Goal: Task Accomplishment & Management: Manage account settings

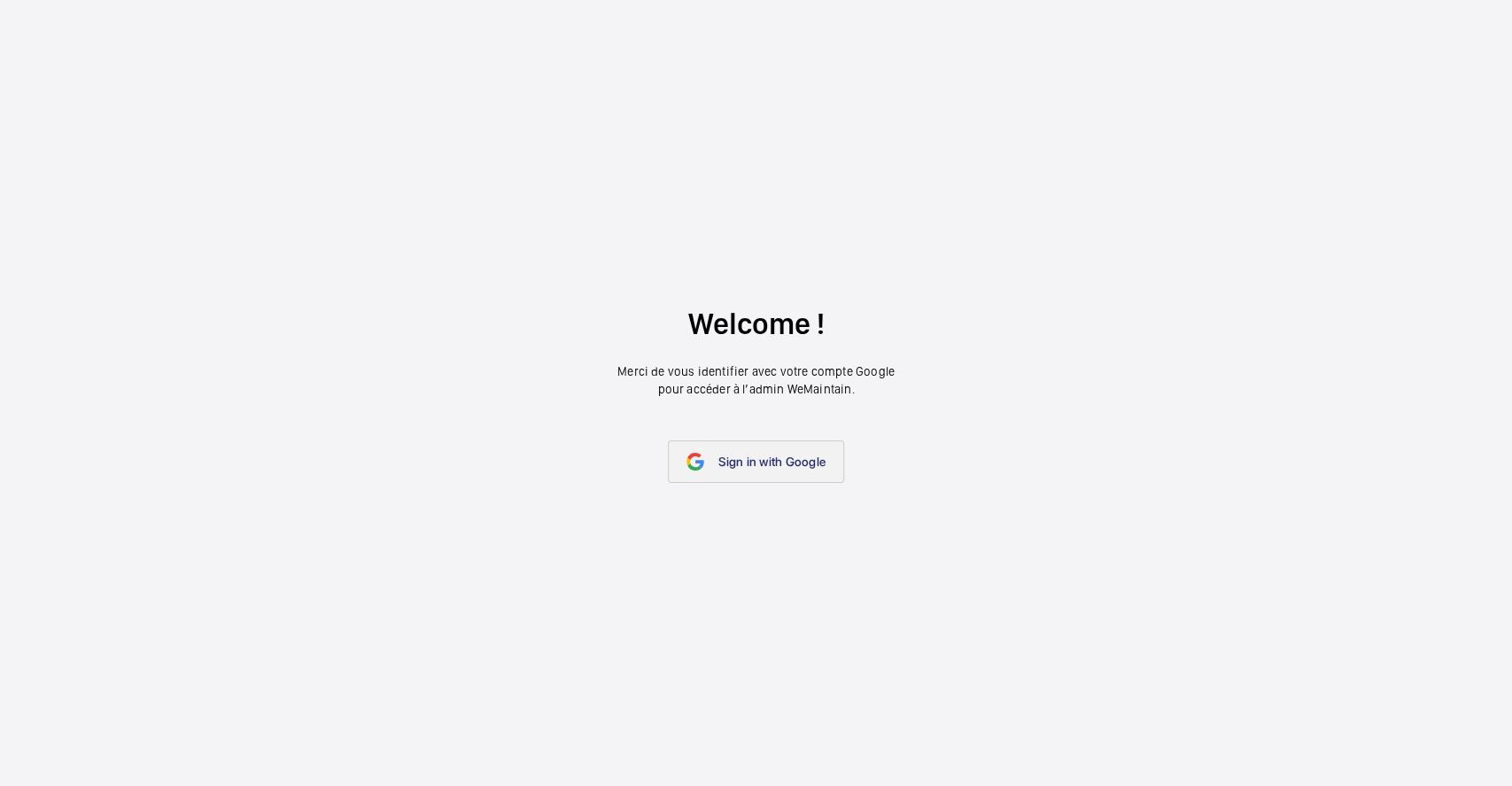
click at [774, 462] on span "Sign in with Google" at bounding box center [771, 461] width 107 height 14
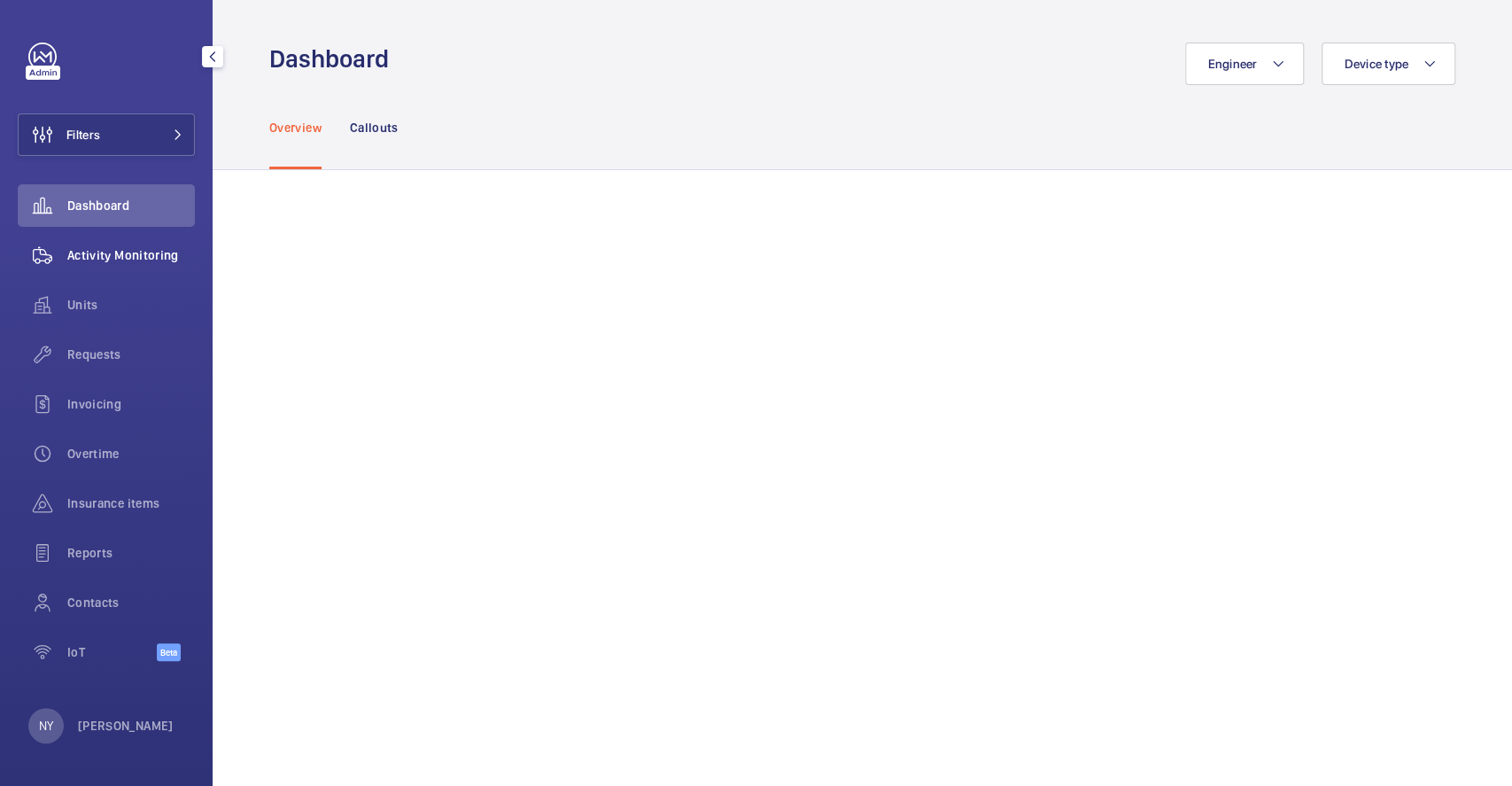
click at [140, 236] on div "Activity Monitoring" at bounding box center [106, 255] width 177 height 42
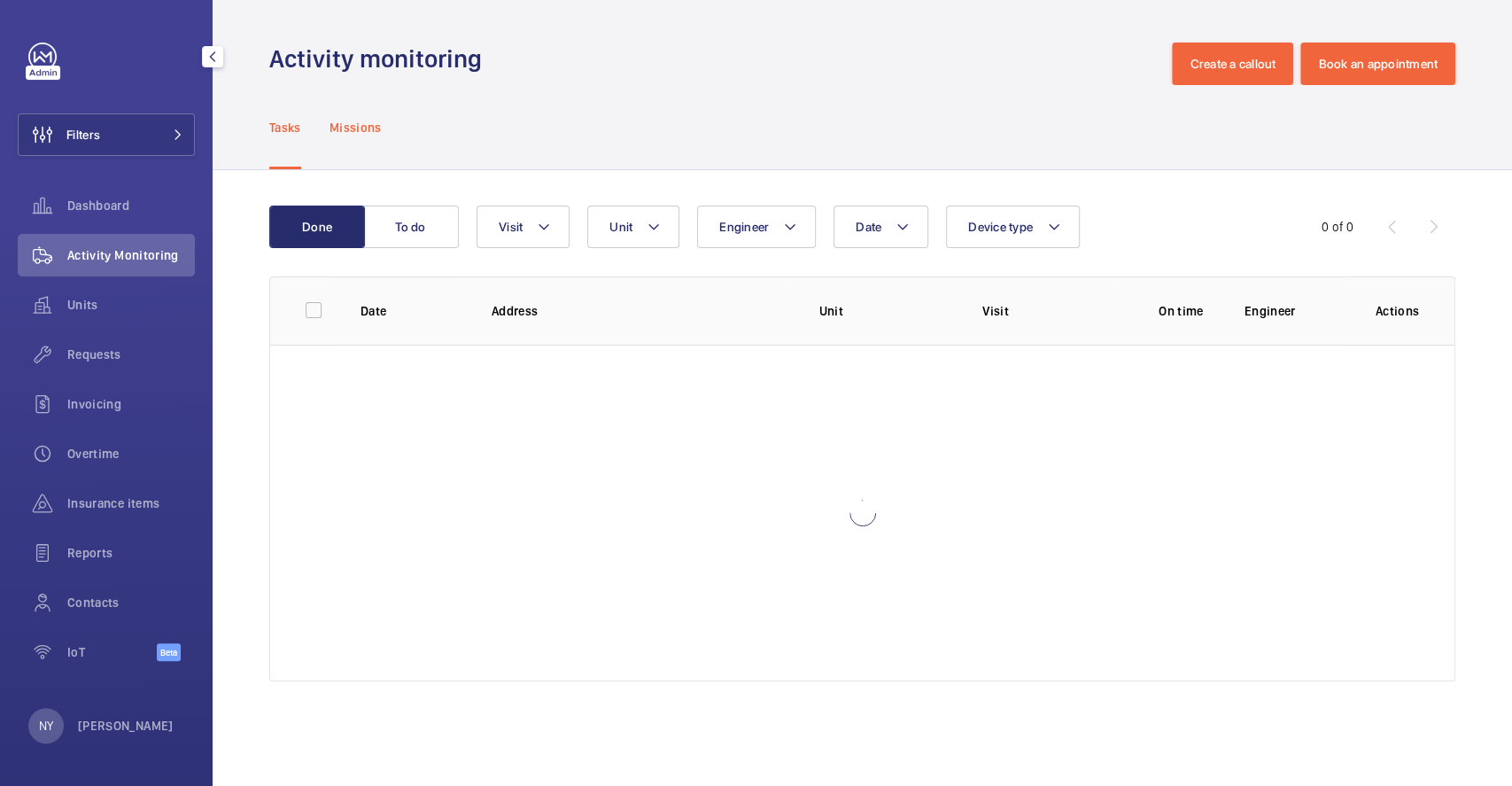
click at [356, 116] on div "Missions" at bounding box center [355, 126] width 52 height 84
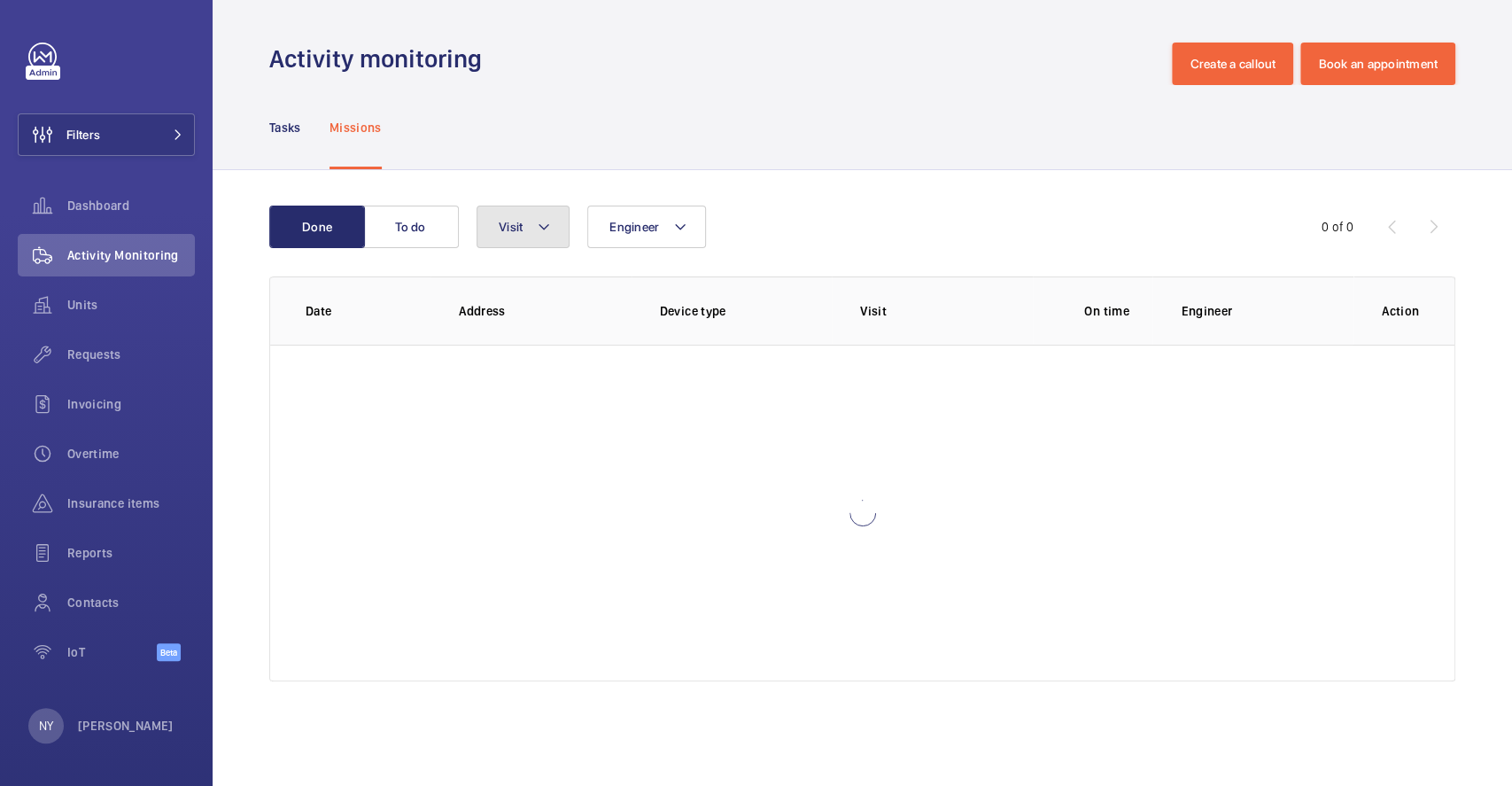
click at [491, 222] on button "Visit" at bounding box center [523, 226] width 93 height 42
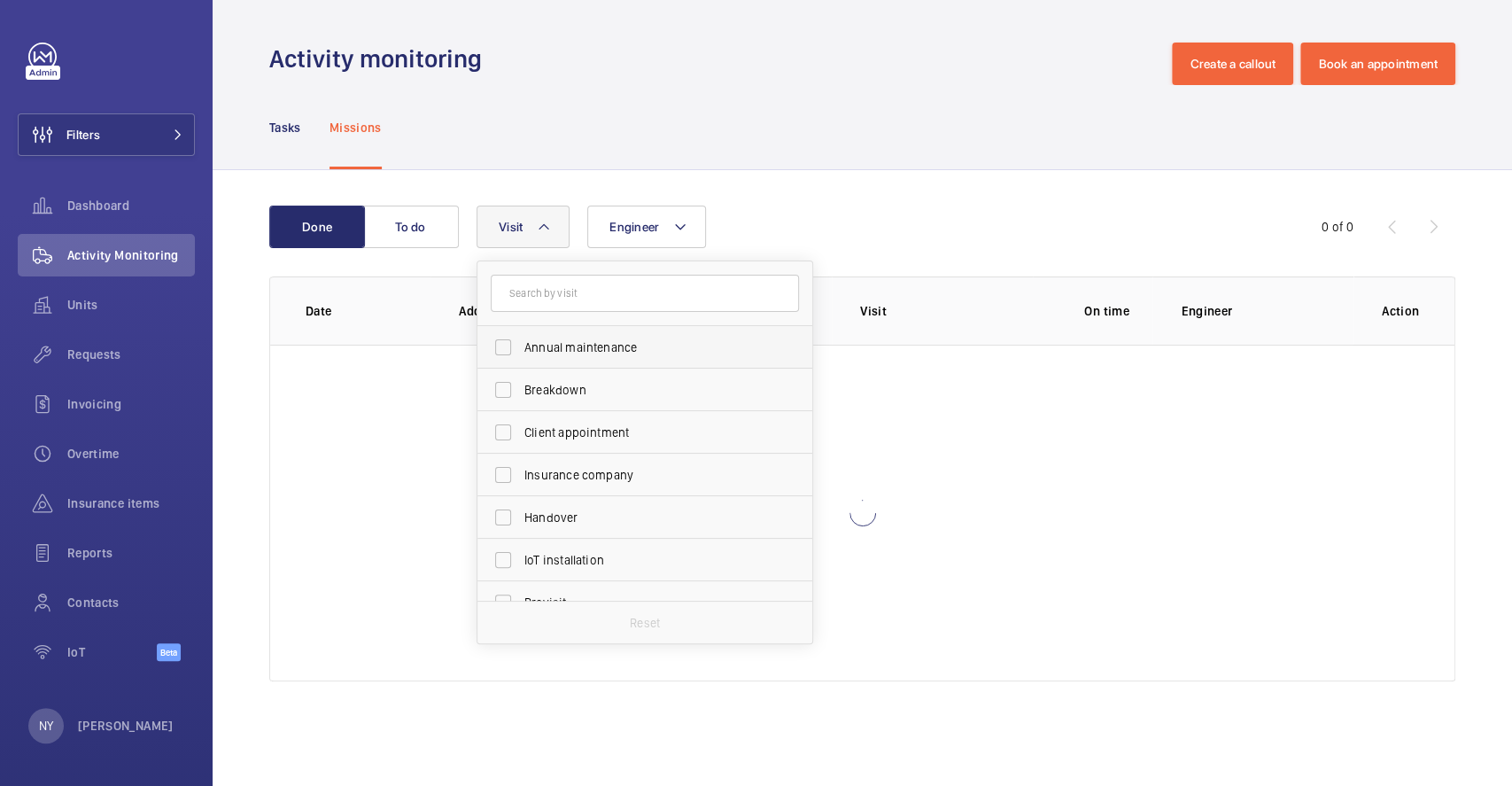
click at [602, 348] on span "Annual maintenance" at bounding box center [645, 347] width 244 height 17
click at [521, 348] on input "Annual maintenance" at bounding box center [503, 347] width 36 height 36
checkbox input "true"
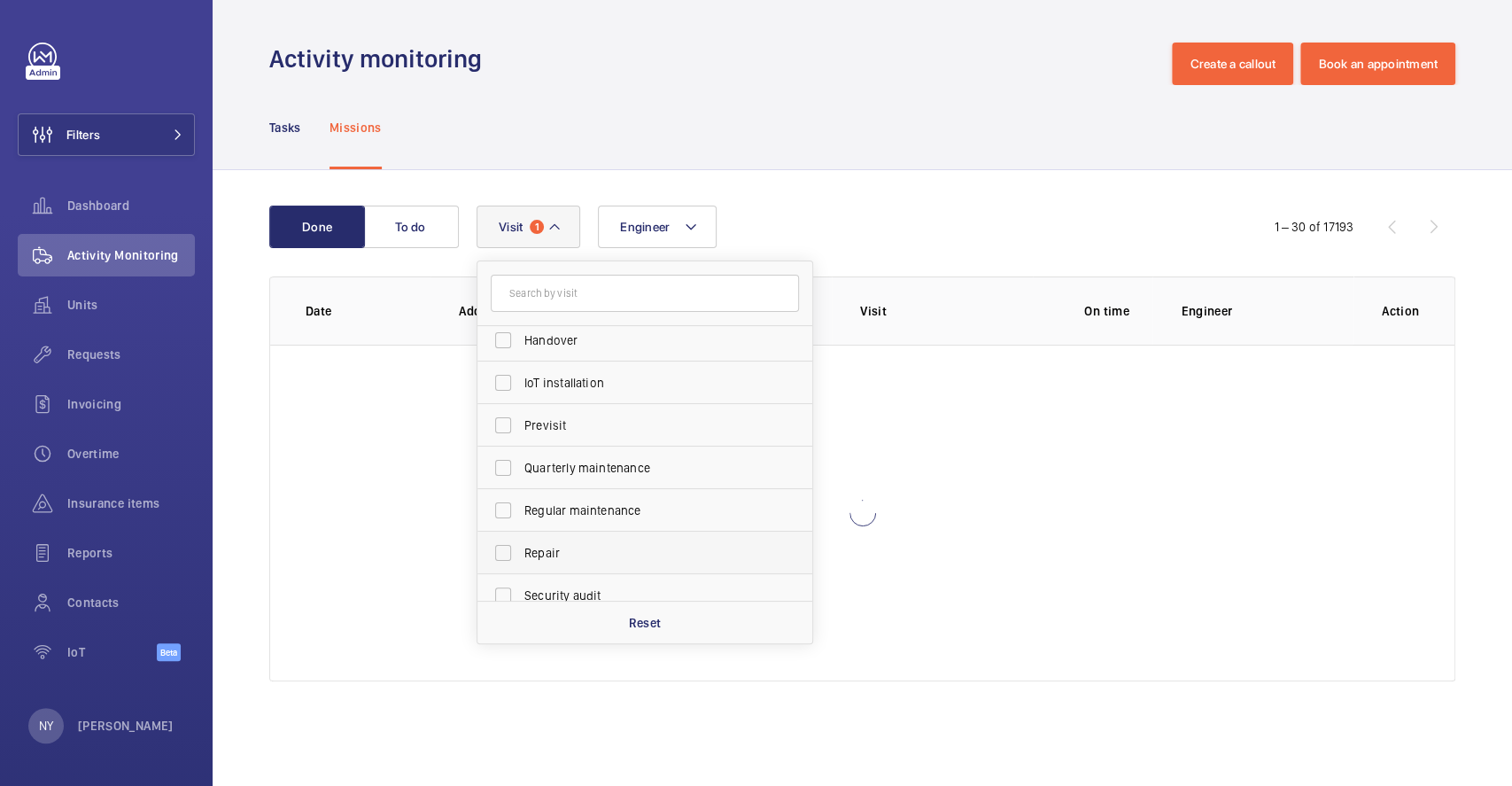
scroll to position [277, 0]
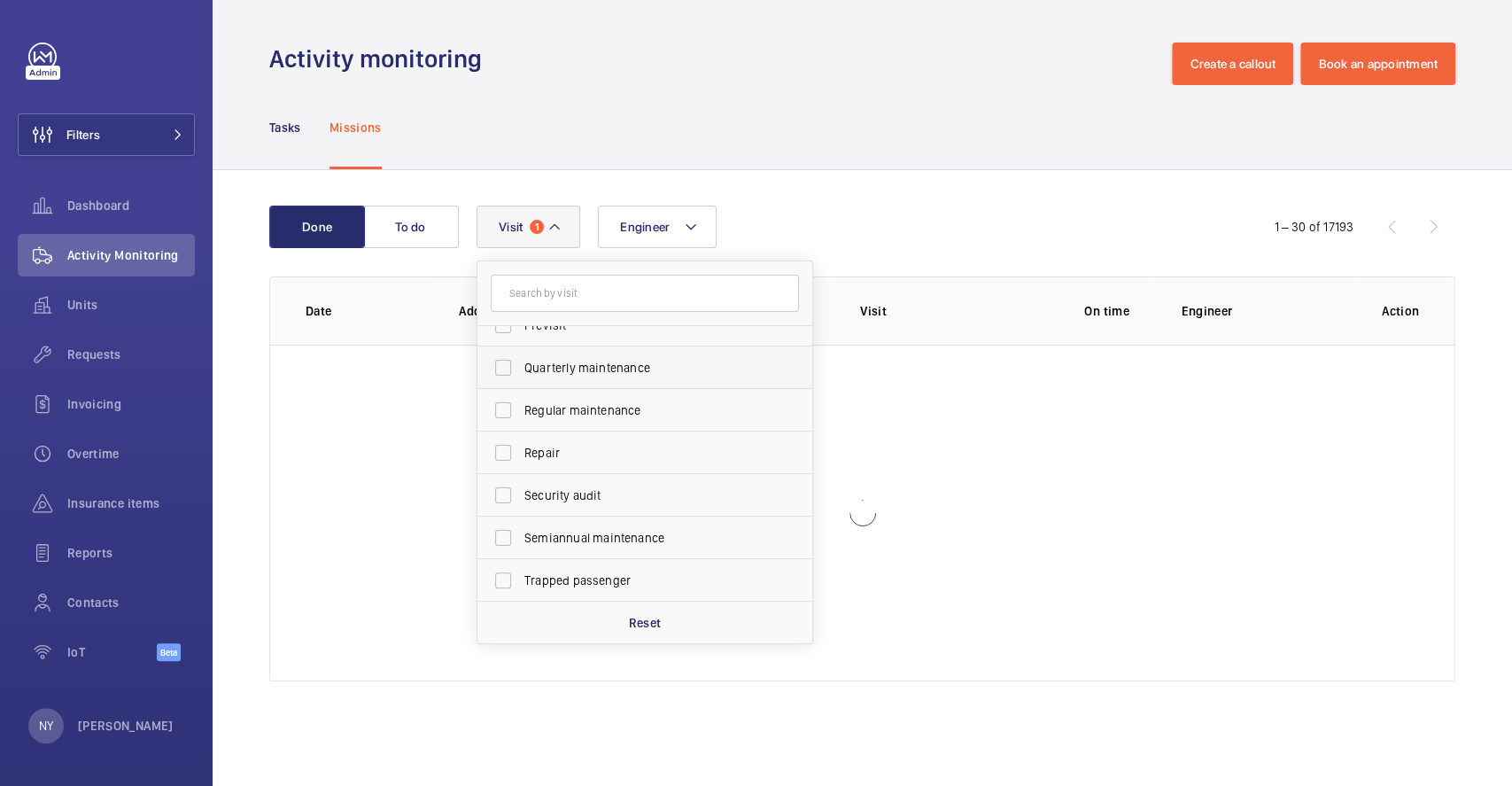
click at [585, 348] on label "Quarterly maintenance" at bounding box center [632, 368] width 308 height 42
click at [521, 350] on input "Quarterly maintenance" at bounding box center [503, 367] width 36 height 36
checkbox input "true"
click at [588, 411] on span "Regular maintenance" at bounding box center [645, 410] width 244 height 17
click at [521, 411] on input "Regular maintenance" at bounding box center [503, 409] width 36 height 36
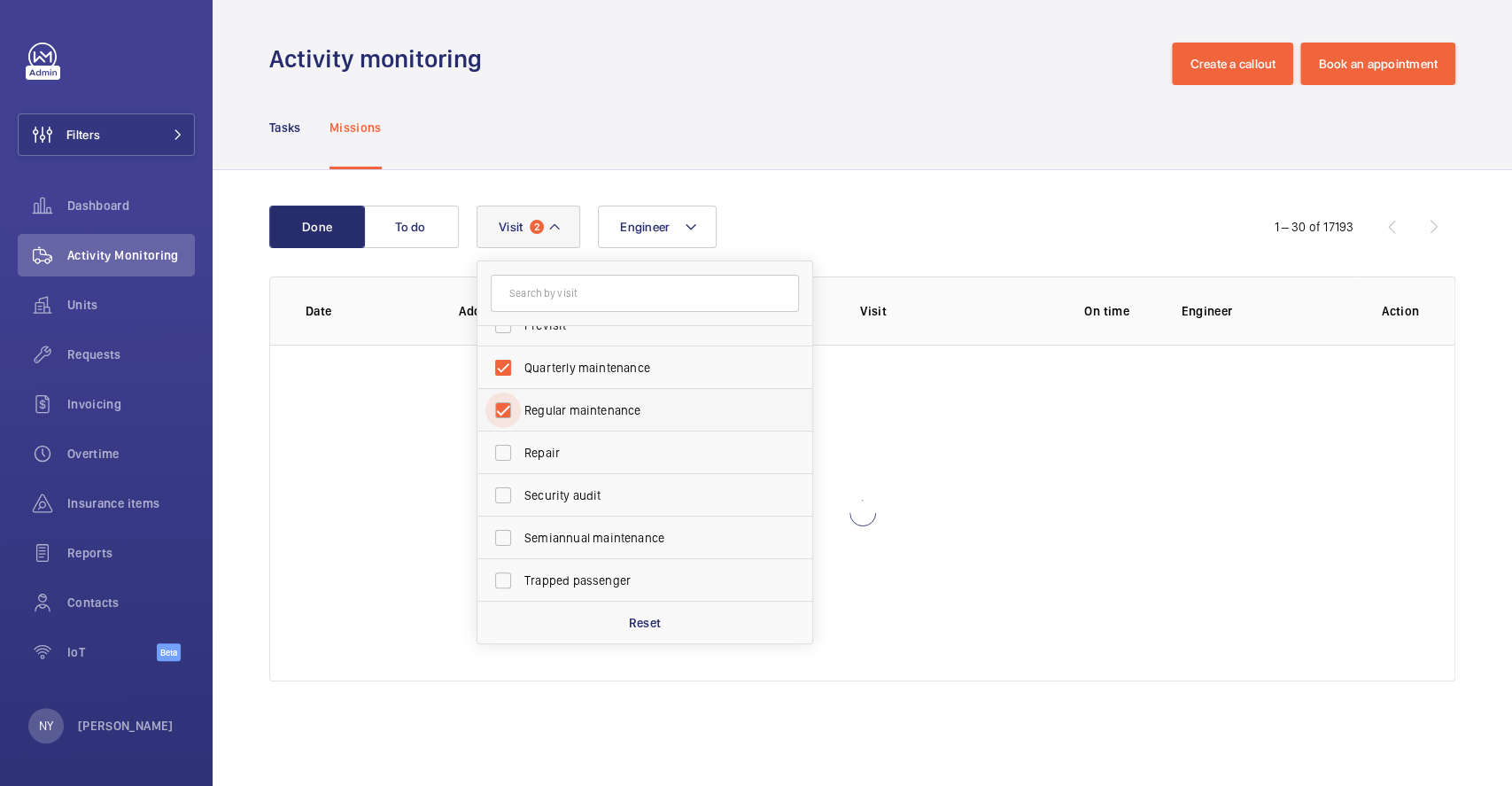
checkbox input "true"
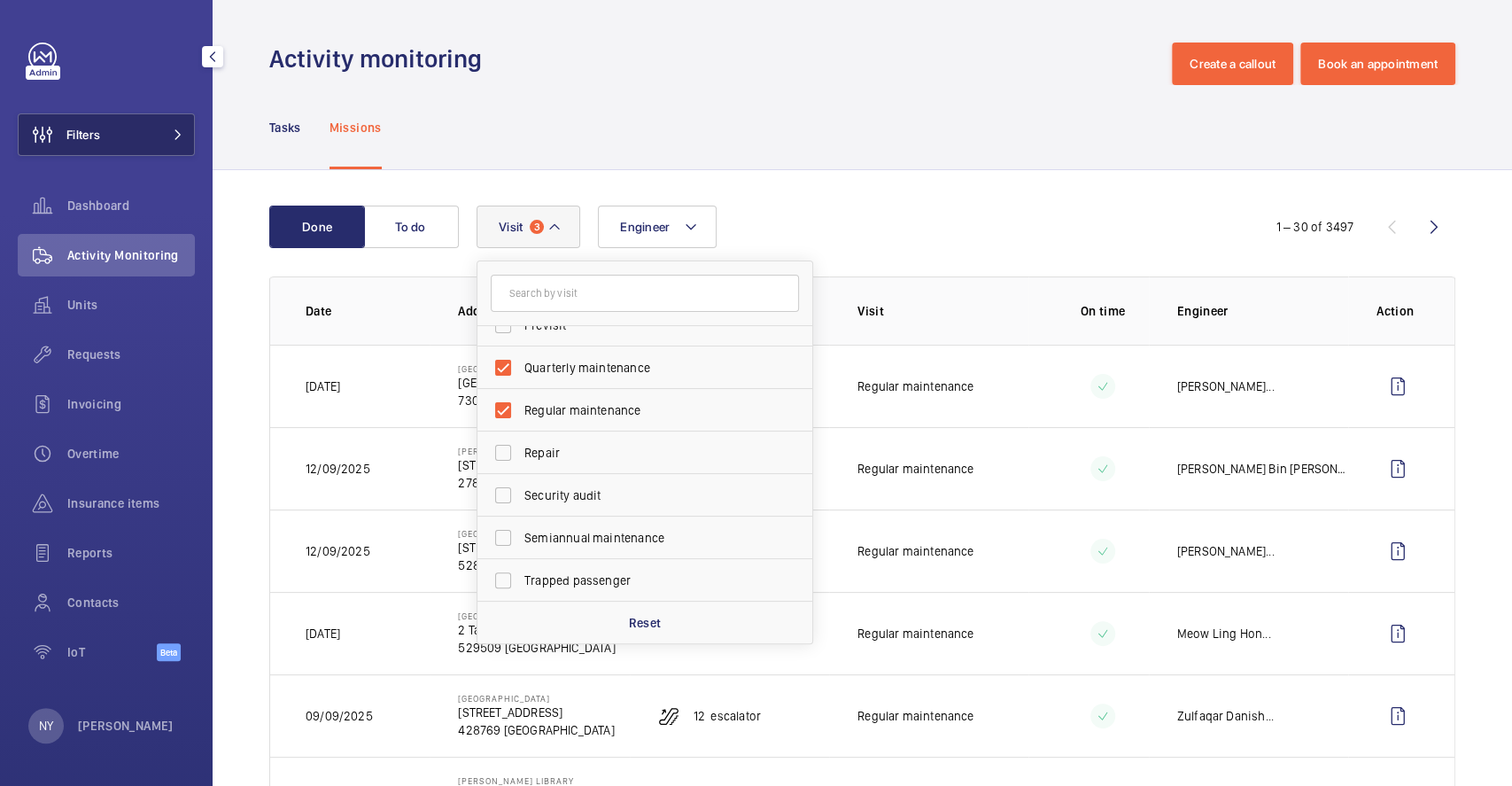
click at [117, 122] on button "Filters" at bounding box center [106, 135] width 177 height 42
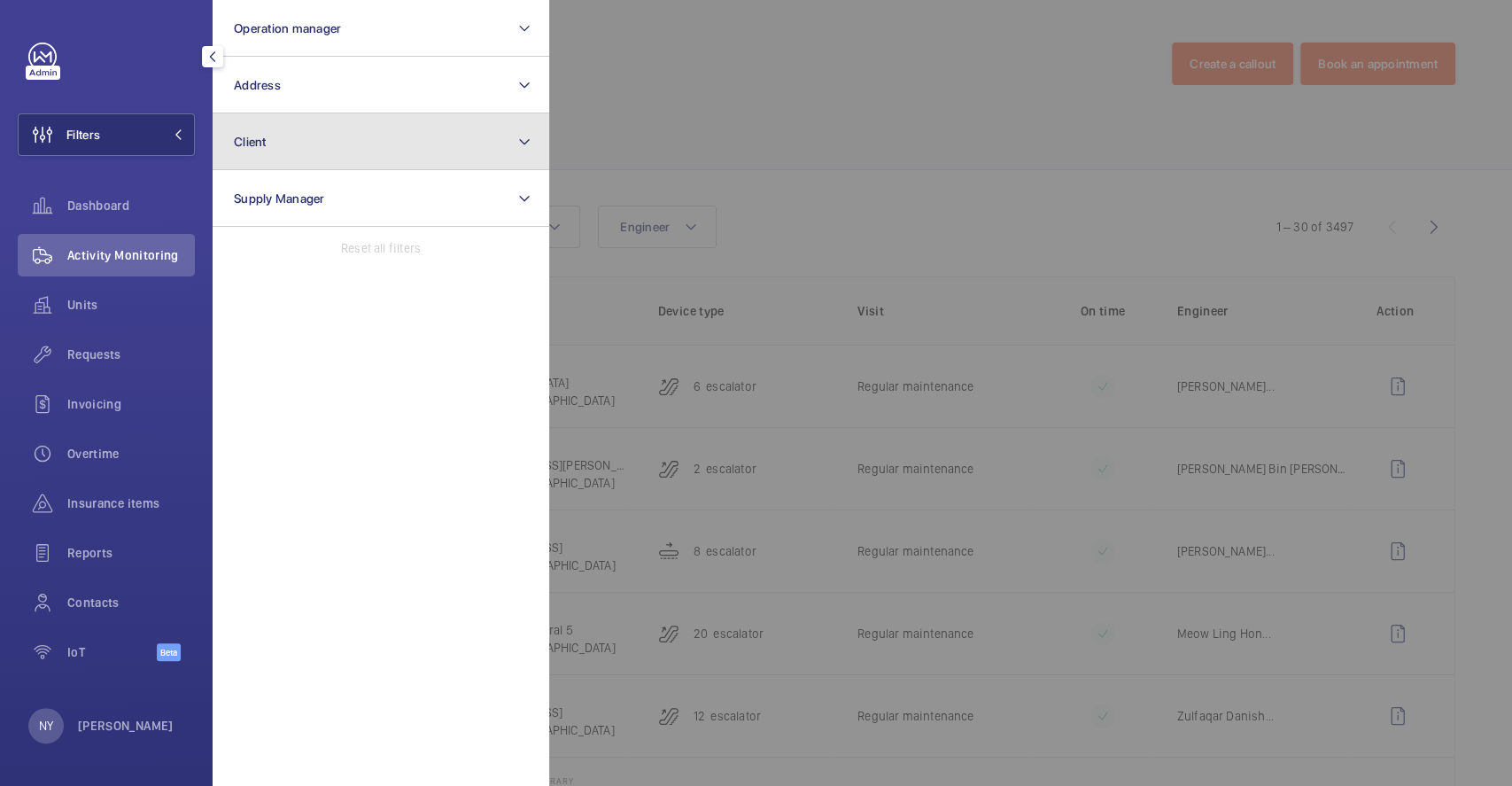
click at [304, 129] on button "Client" at bounding box center [380, 142] width 336 height 57
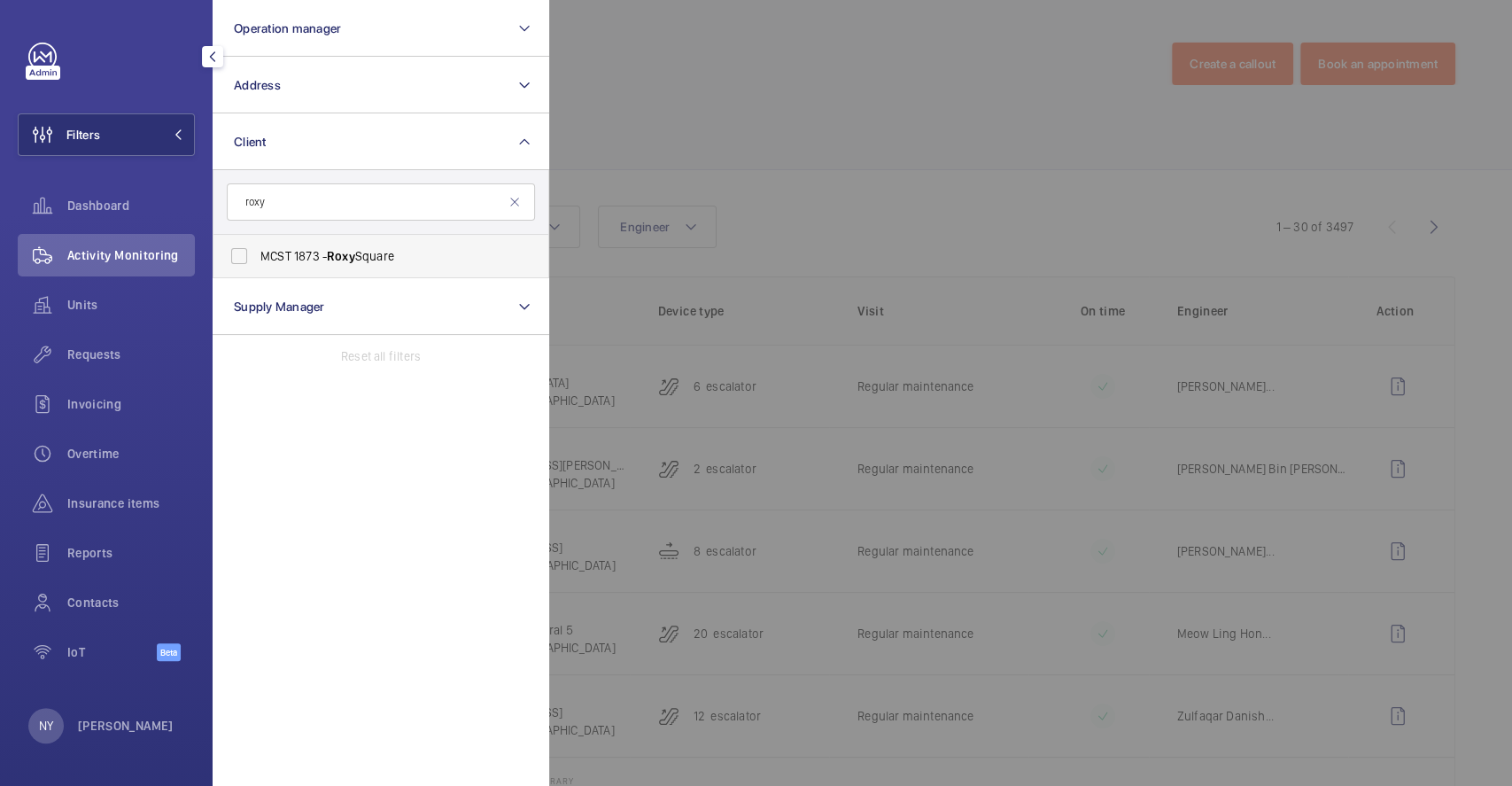
type input "roxy"
click at [293, 264] on span "MCST 1873 - Roxy Square" at bounding box center [381, 256] width 244 height 17
click at [257, 264] on input "MCST 1873 - Roxy Square" at bounding box center [239, 255] width 36 height 36
checkbox input "true"
click at [632, 132] on div at bounding box center [1305, 393] width 1512 height 786
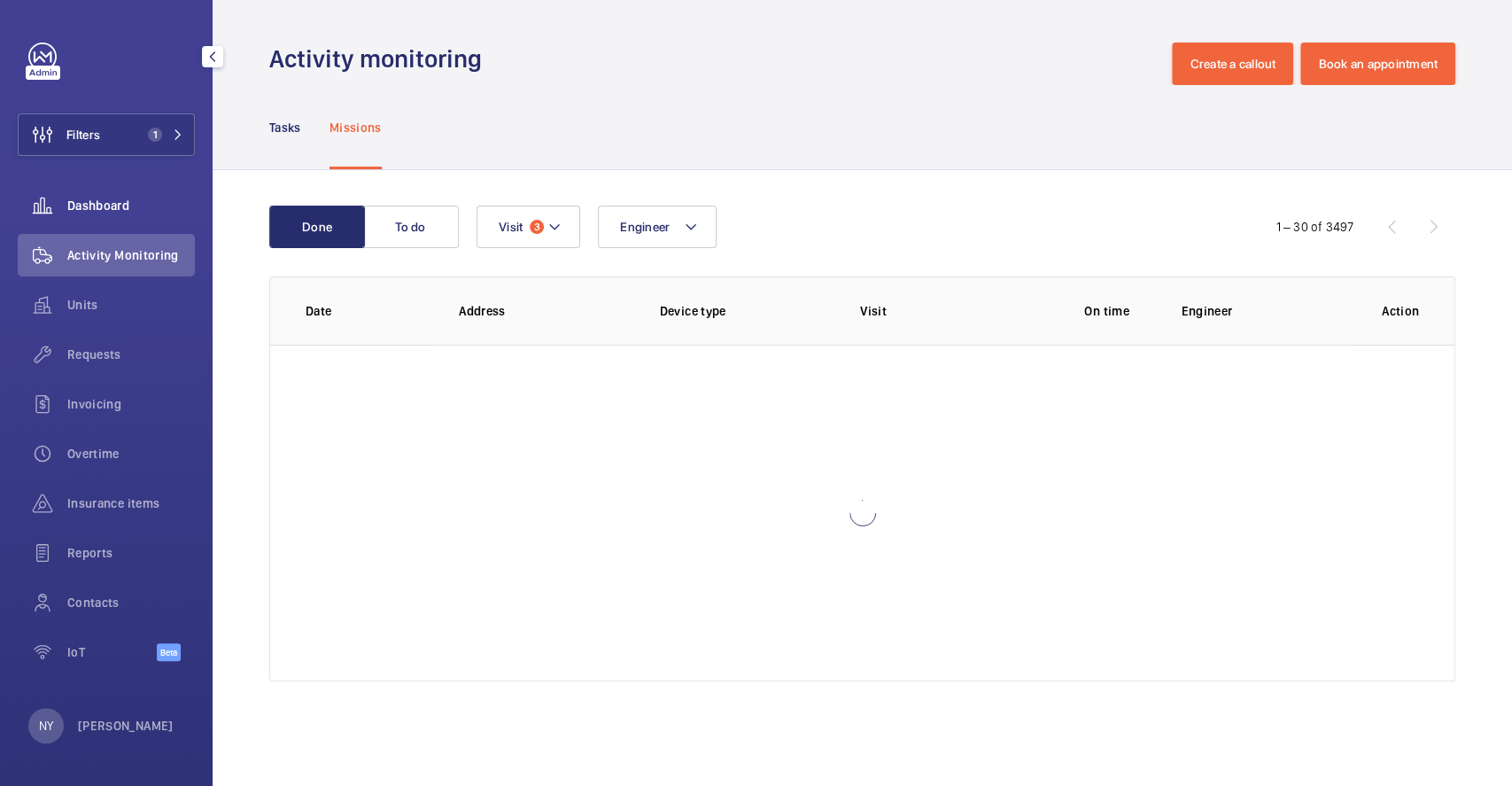
click at [96, 204] on span "Dashboard" at bounding box center [131, 205] width 127 height 17
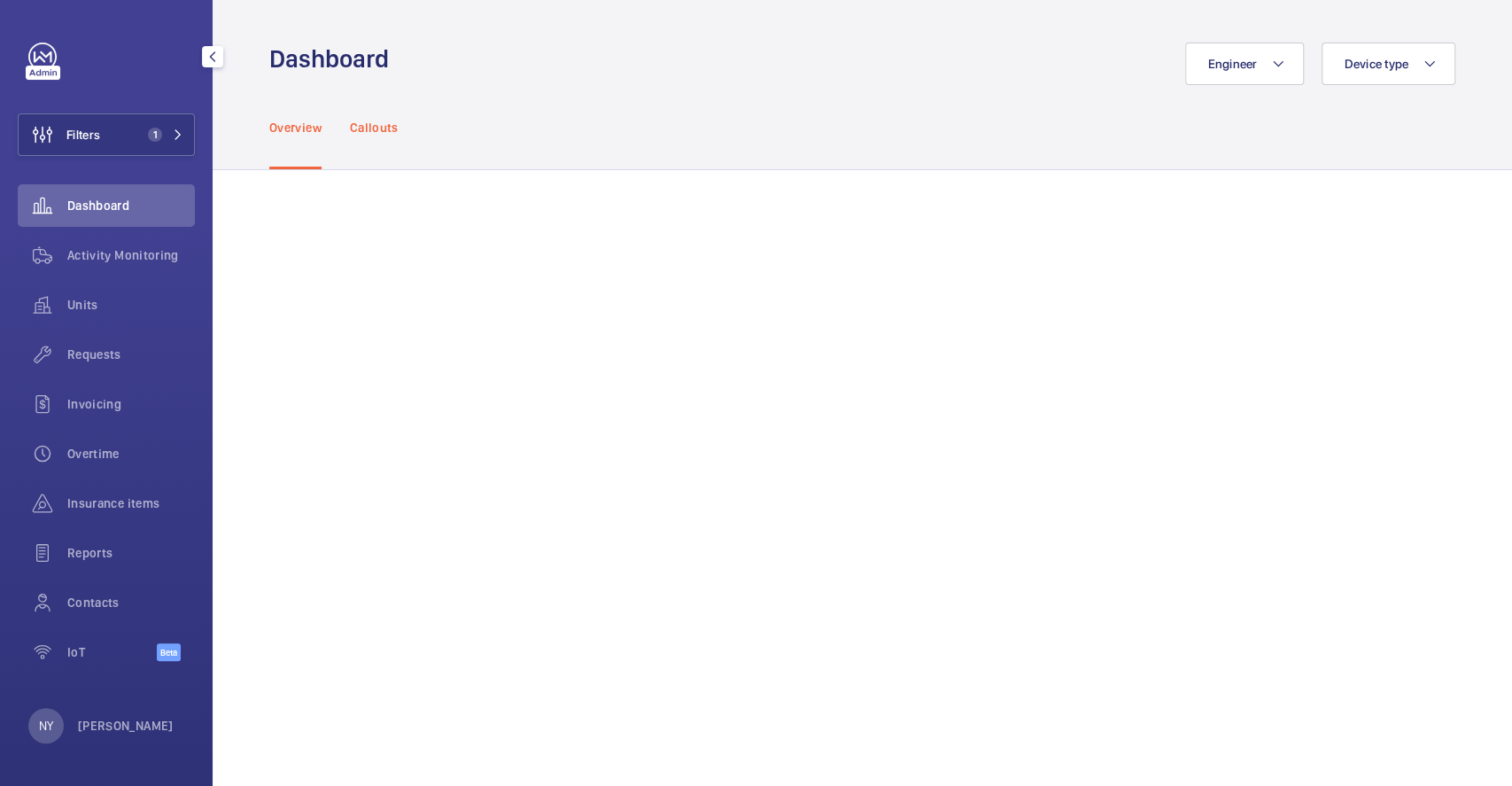
click at [386, 115] on div "Callouts" at bounding box center [374, 126] width 49 height 84
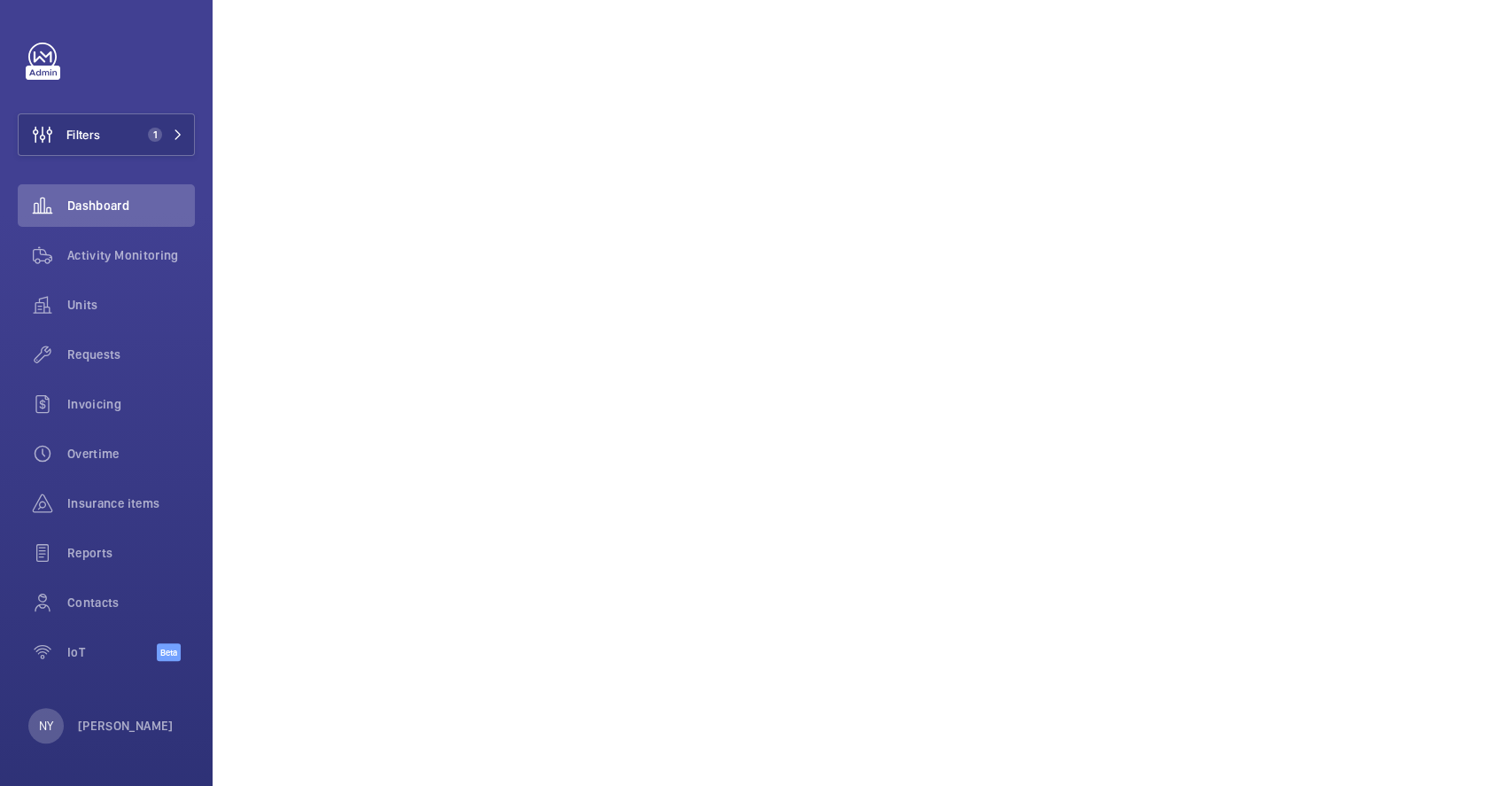
scroll to position [696, 0]
click at [83, 731] on p "Ngay Yin" at bounding box center [125, 725] width 95 height 17
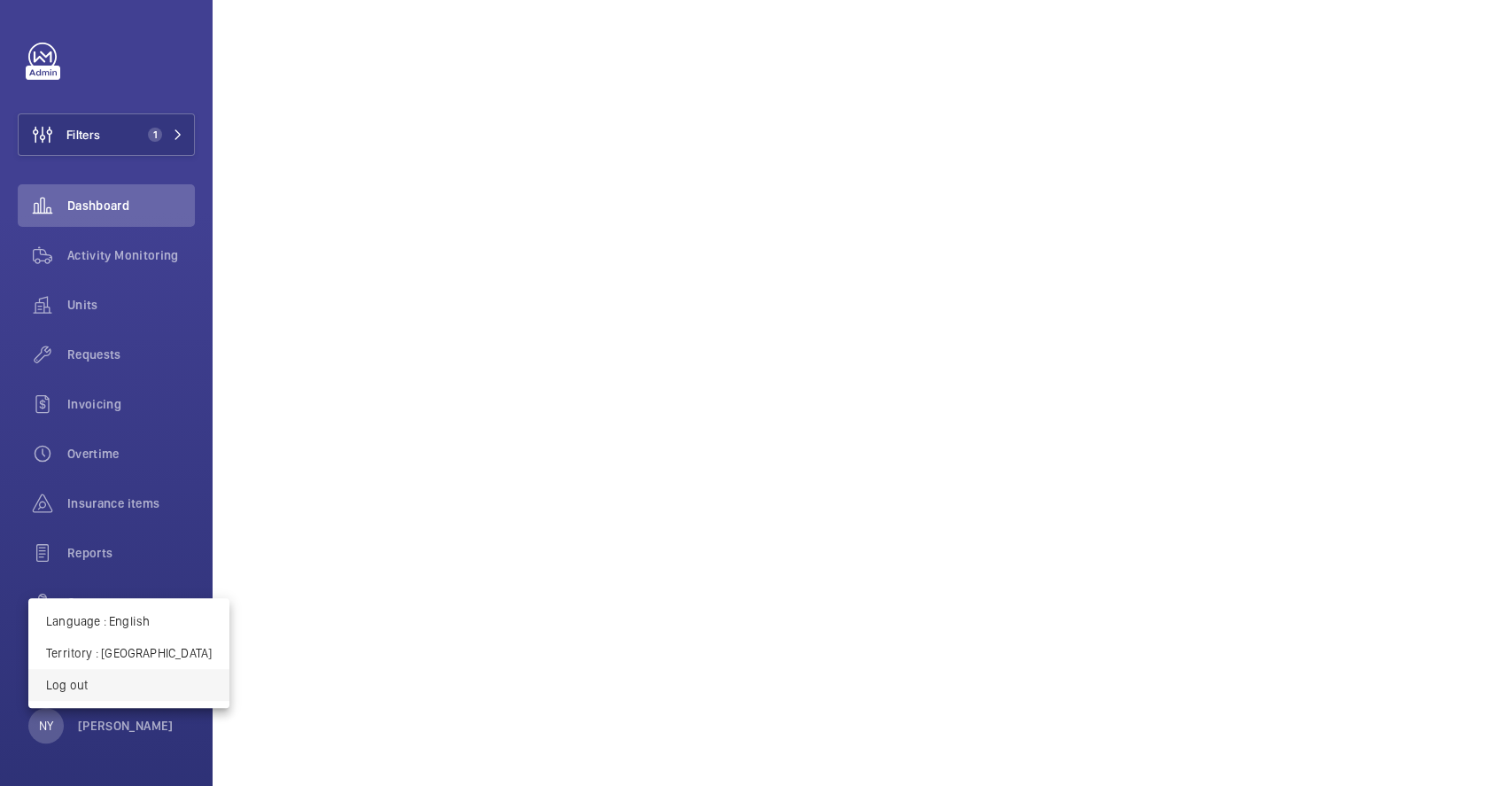
click at [93, 691] on p "Log out" at bounding box center [129, 685] width 166 height 17
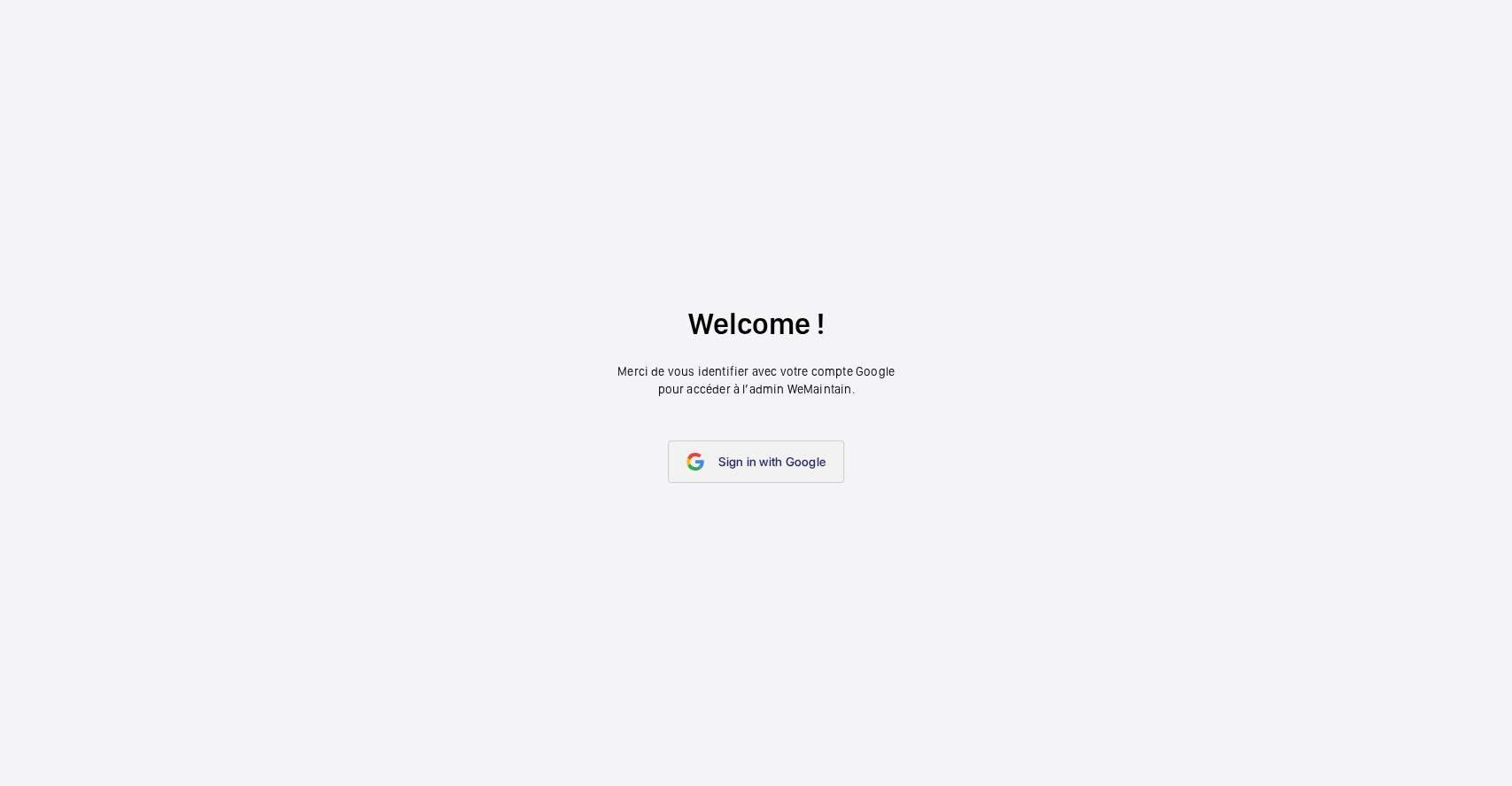
click at [749, 476] on link "Sign in with Google" at bounding box center [755, 461] width 176 height 42
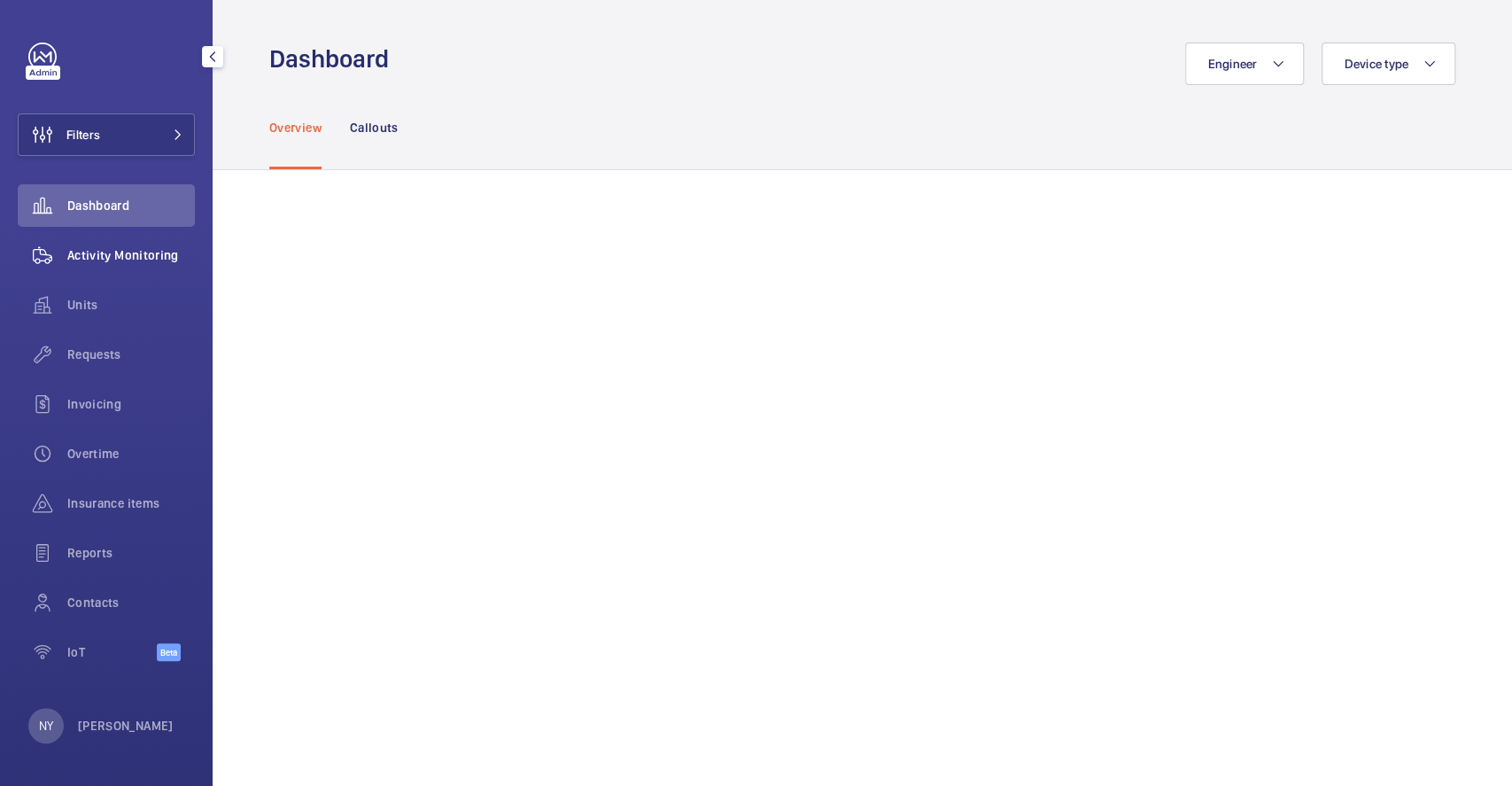
click at [111, 248] on span "Activity Monitoring" at bounding box center [131, 255] width 127 height 17
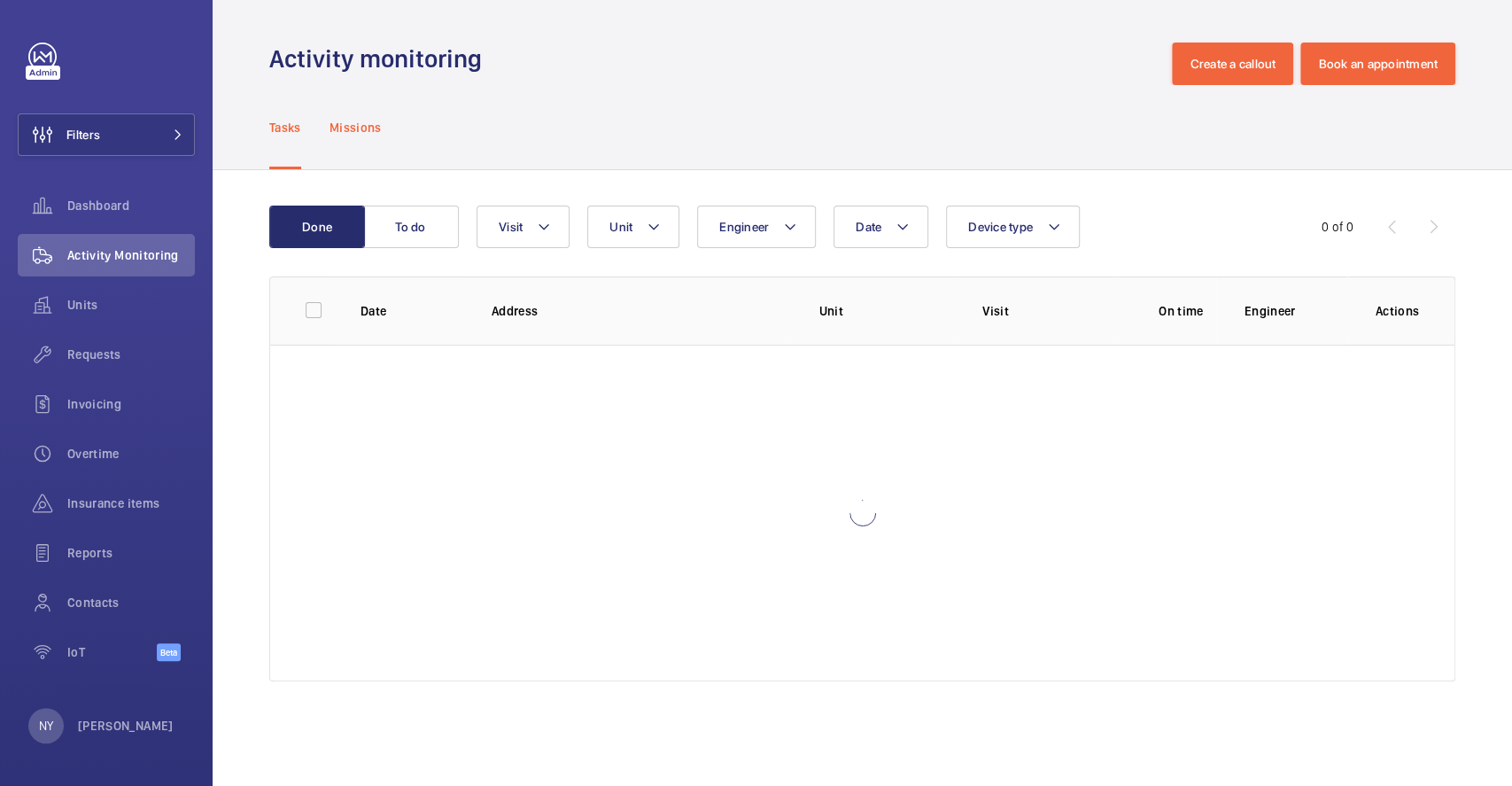
click at [378, 127] on p "Missions" at bounding box center [355, 127] width 52 height 17
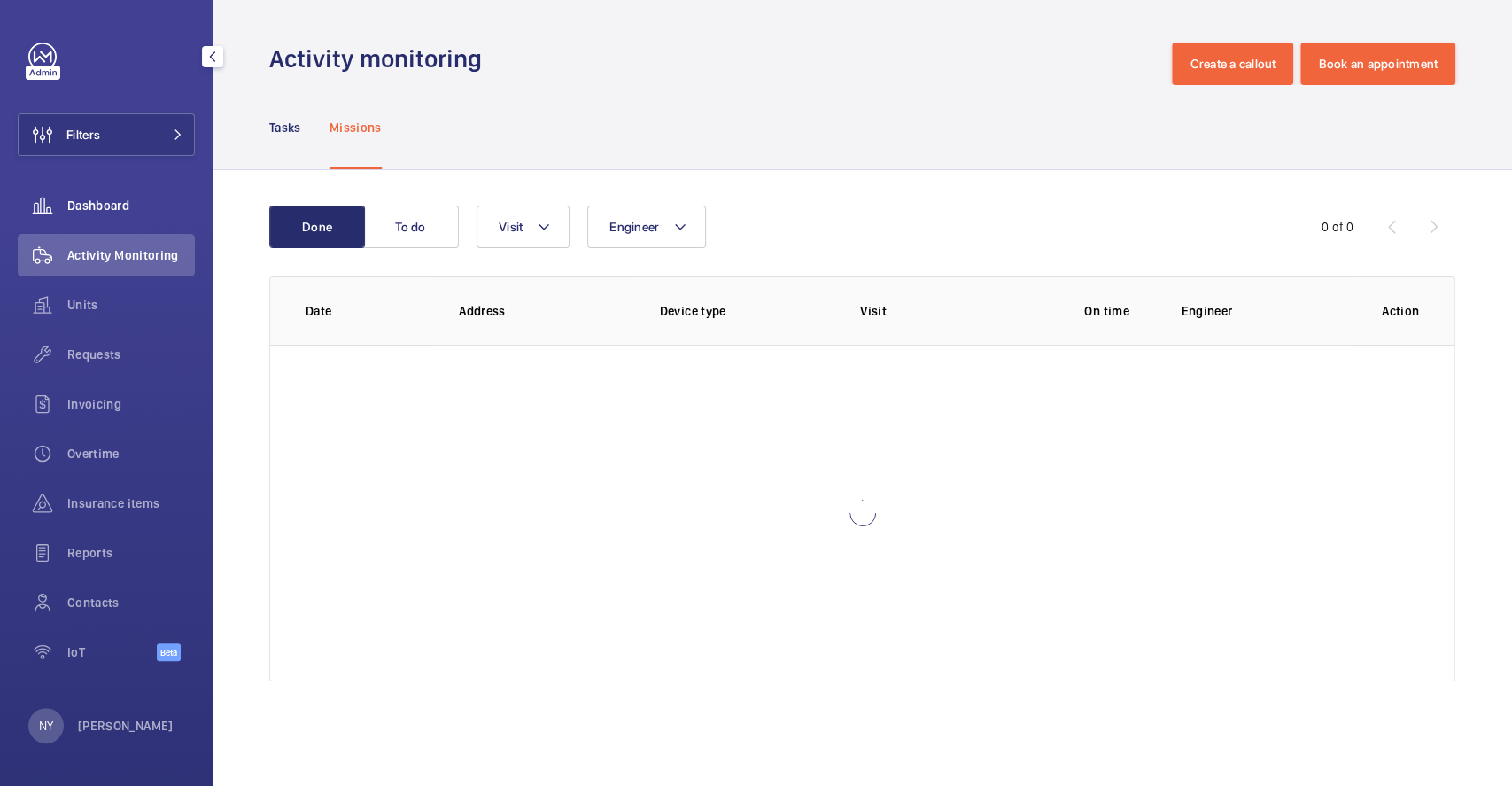
click at [55, 203] on wm-front-icon-button at bounding box center [41, 205] width 49 height 42
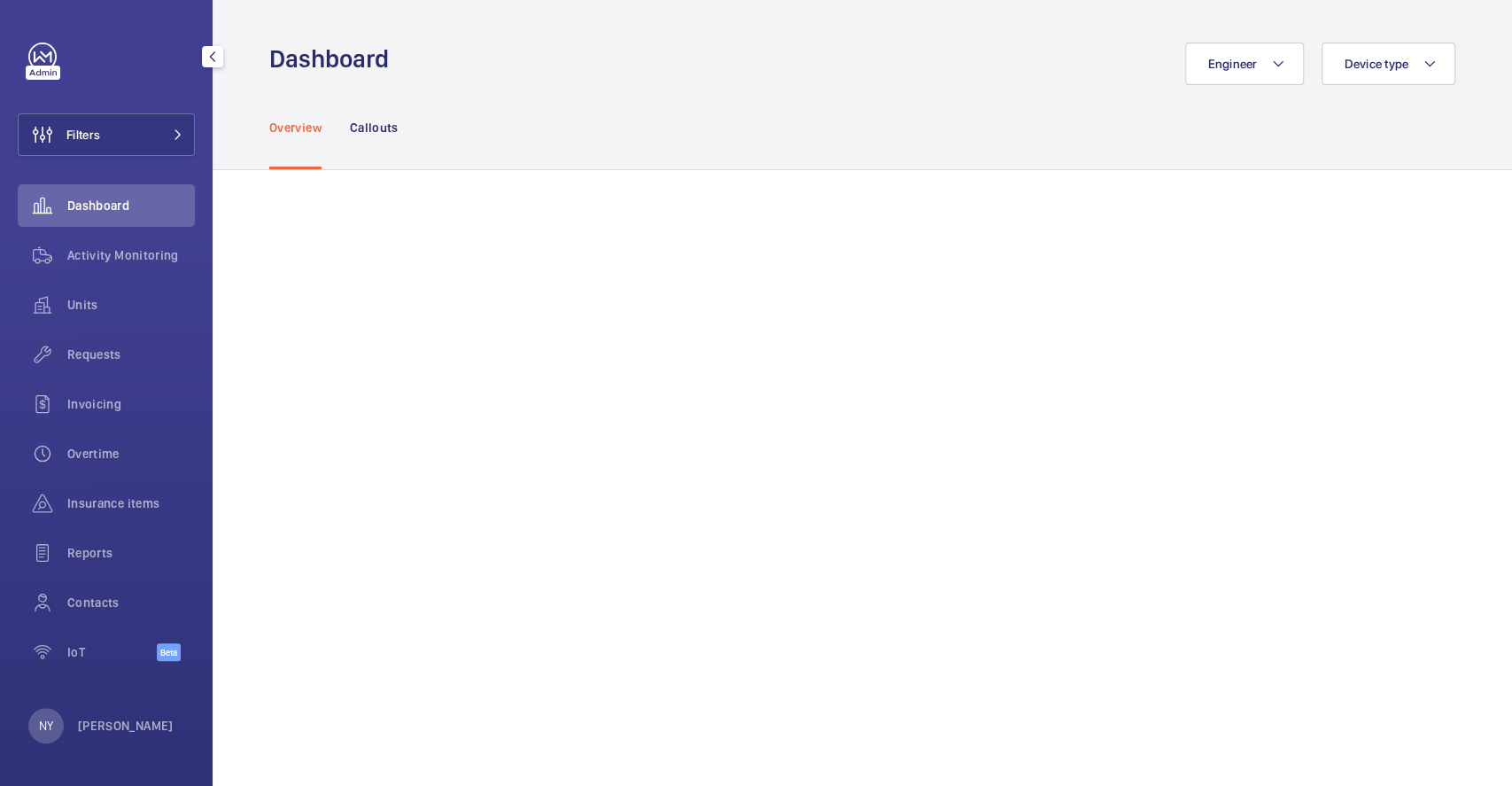
click at [120, 105] on div "Filters Dashboard Activity Monitoring Units Requests Invoicing Overtime Insuran…" at bounding box center [106, 361] width 177 height 638
click at [114, 146] on button "Filters" at bounding box center [106, 135] width 177 height 42
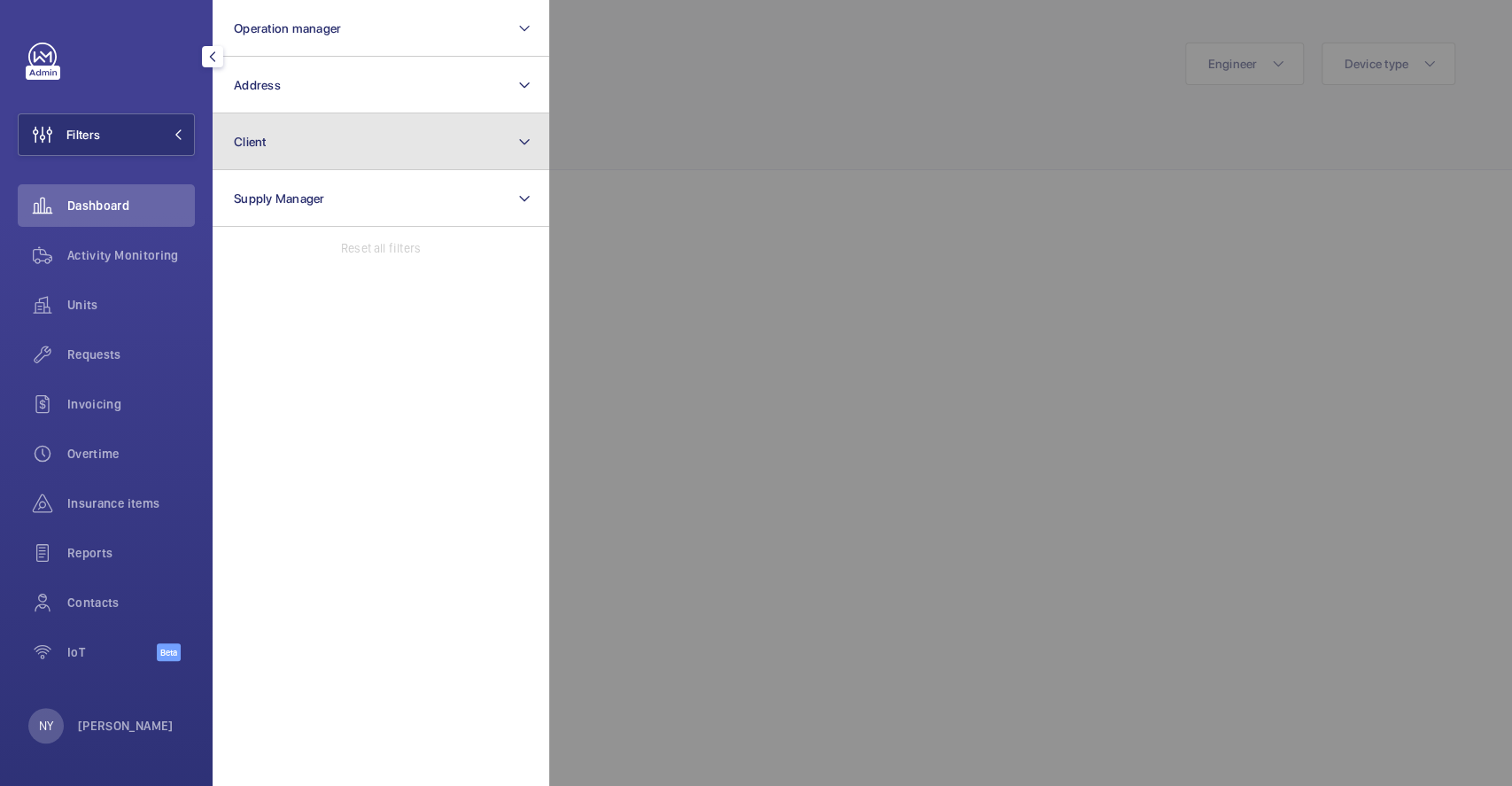
click at [306, 153] on button "Client" at bounding box center [380, 142] width 336 height 57
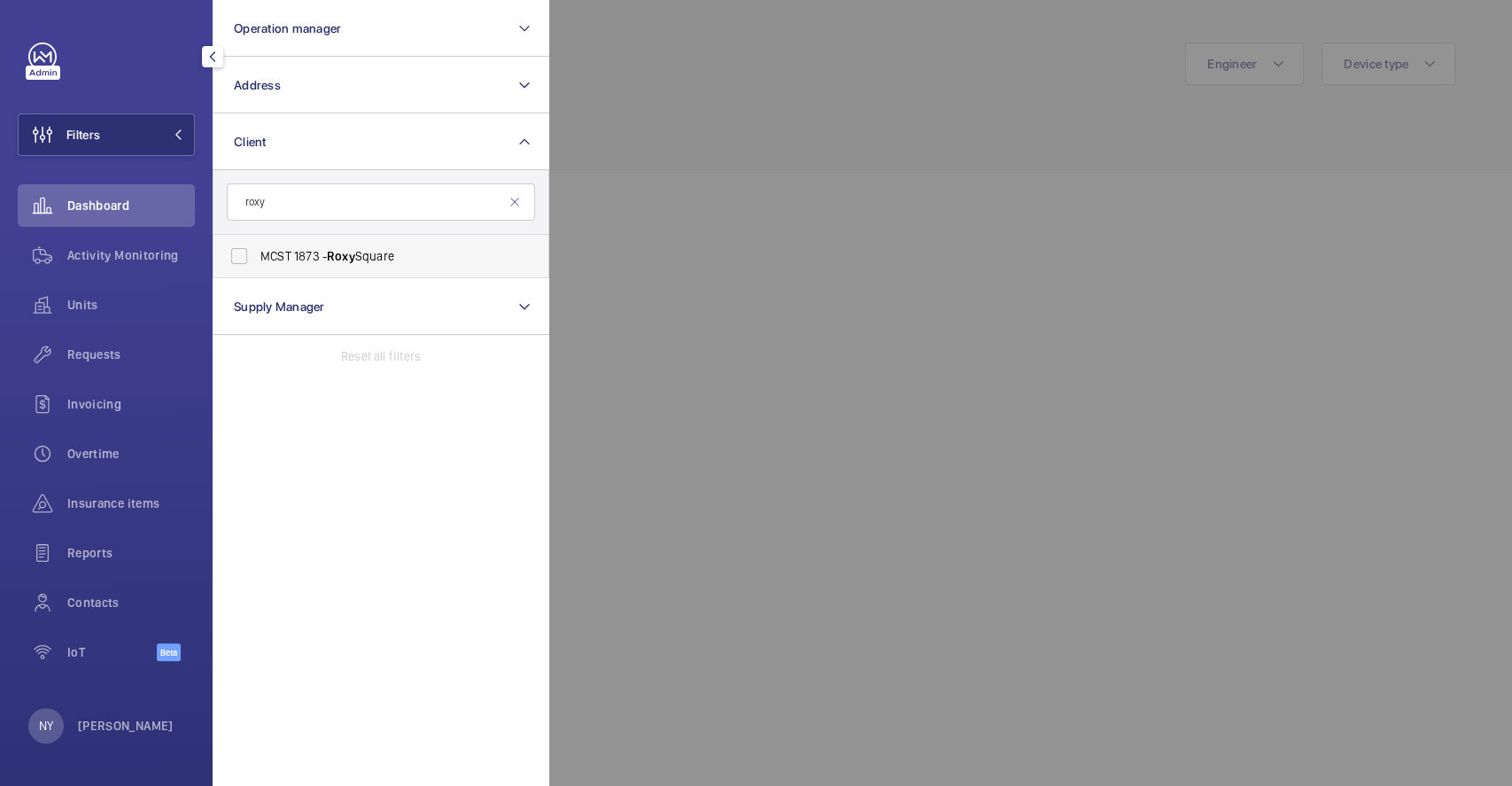
type input "roxy"
click at [310, 248] on span "MCST 1873 - Roxy Square" at bounding box center [381, 256] width 244 height 17
click at [257, 248] on input "MCST 1873 - Roxy Square" at bounding box center [239, 255] width 36 height 36
checkbox input "true"
click at [758, 266] on div at bounding box center [1305, 393] width 1512 height 786
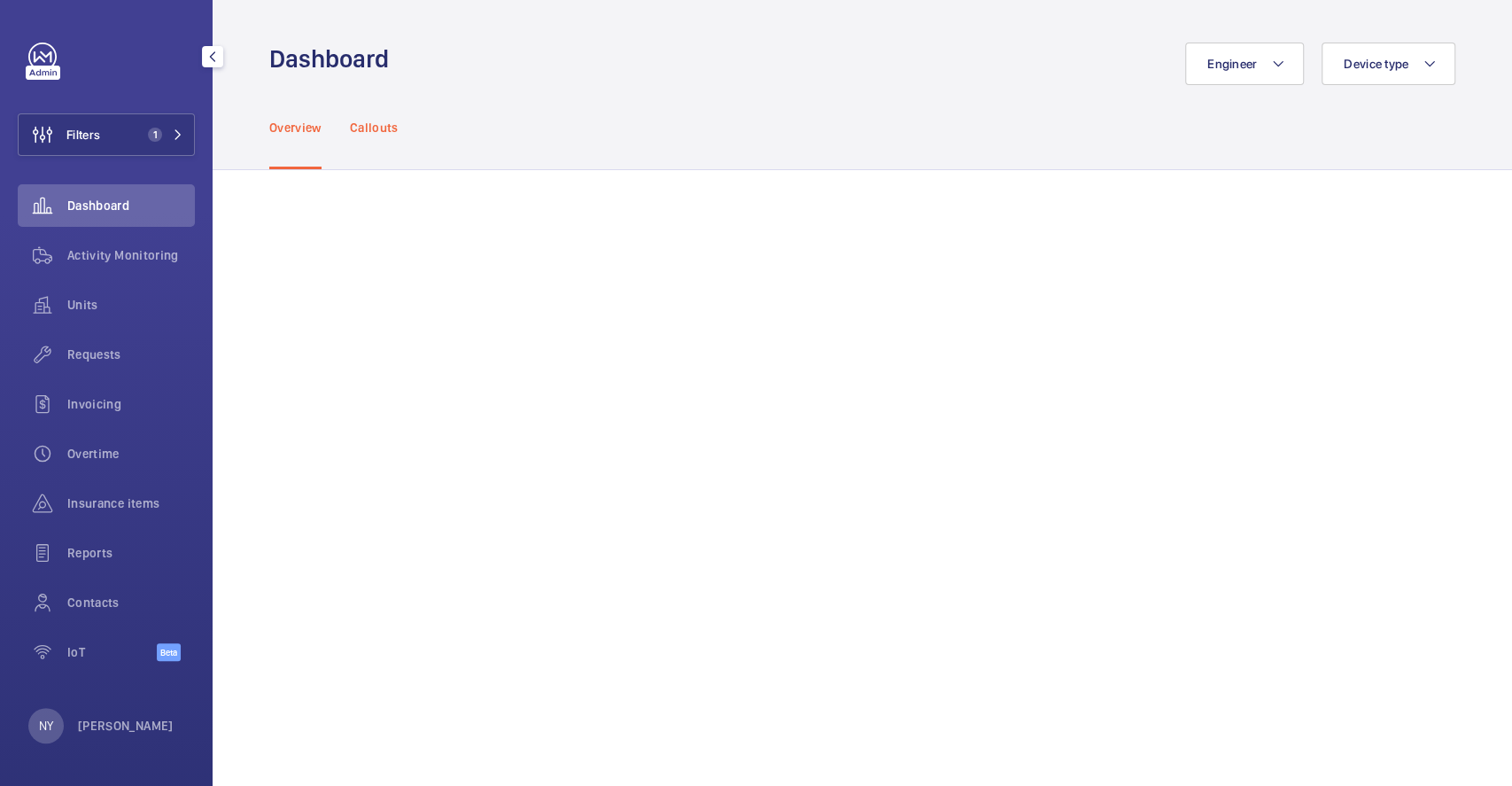
click at [374, 126] on p "Callouts" at bounding box center [374, 127] width 49 height 17
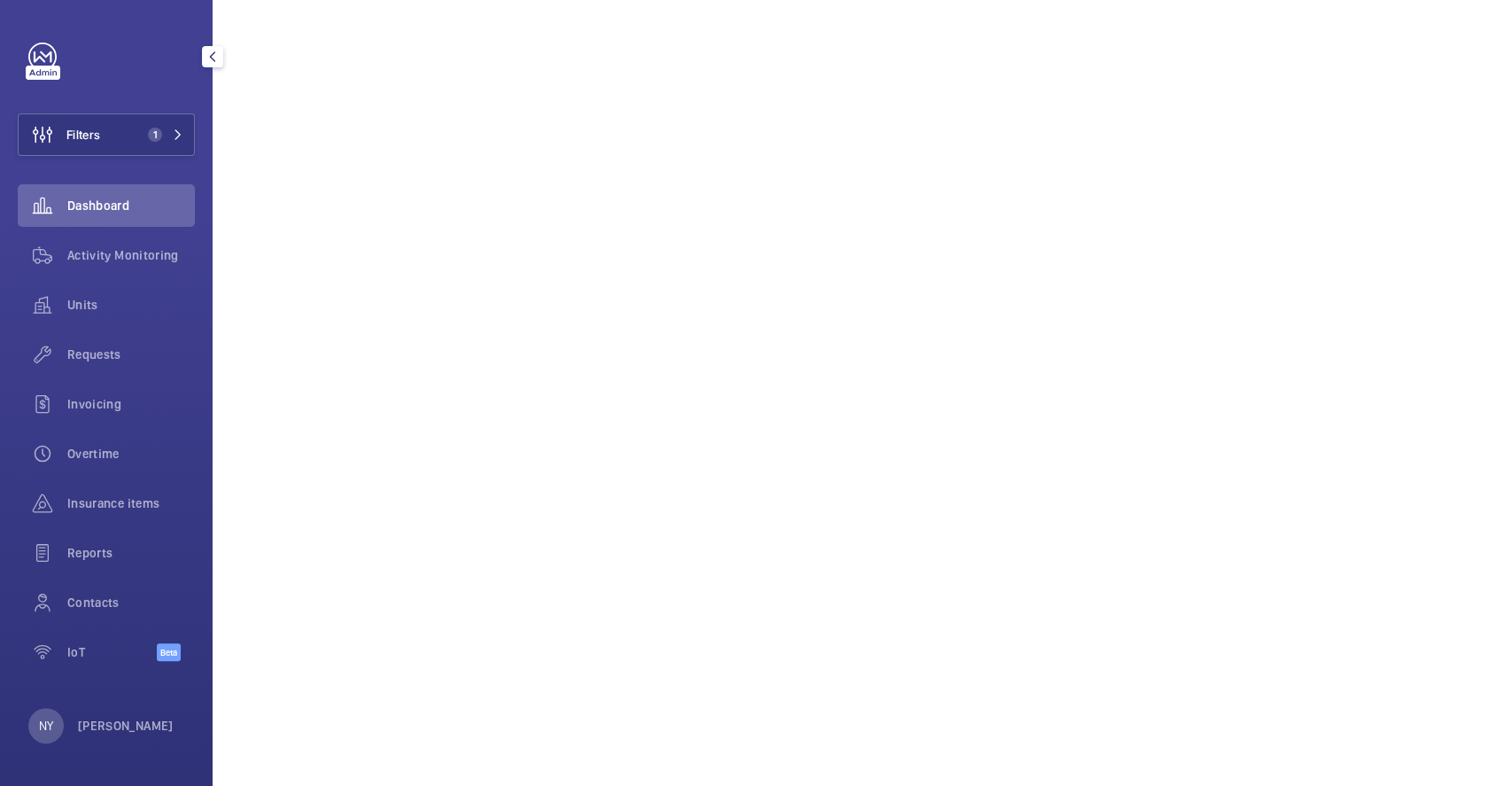
scroll to position [944, 0]
click at [117, 720] on p "Ngay Yin" at bounding box center [125, 725] width 95 height 17
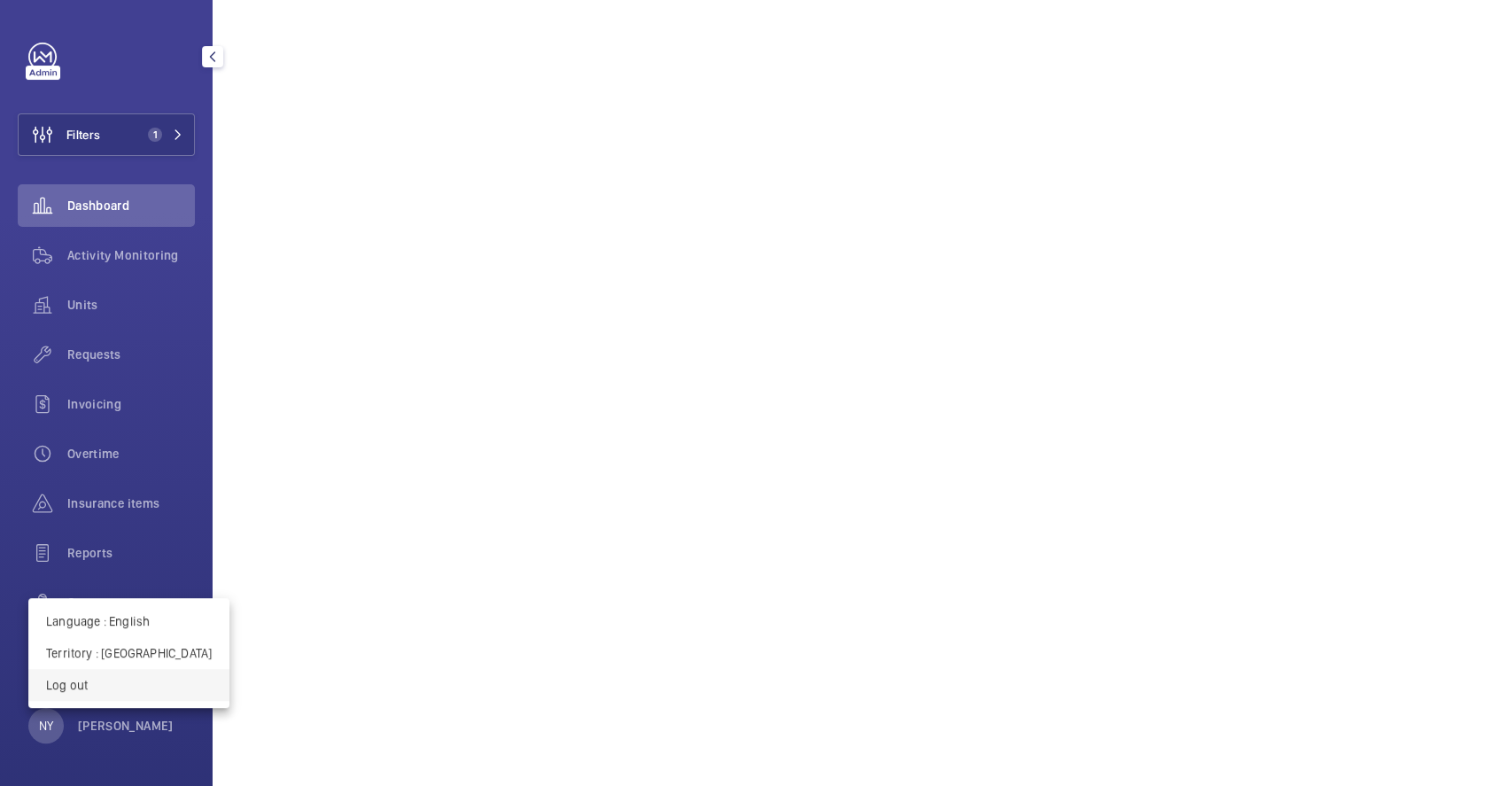
click at [118, 686] on p "Log out" at bounding box center [129, 685] width 166 height 17
